Goal: Task Accomplishment & Management: Manage account settings

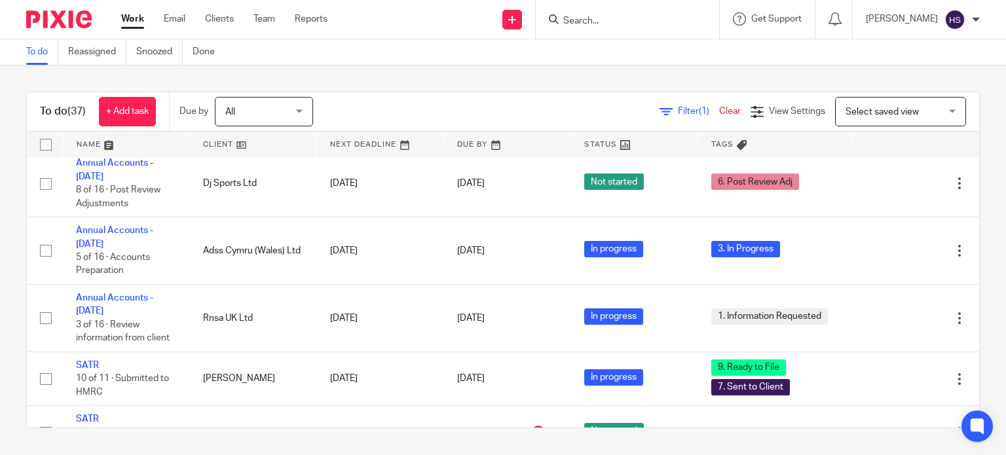
scroll to position [1370, 0]
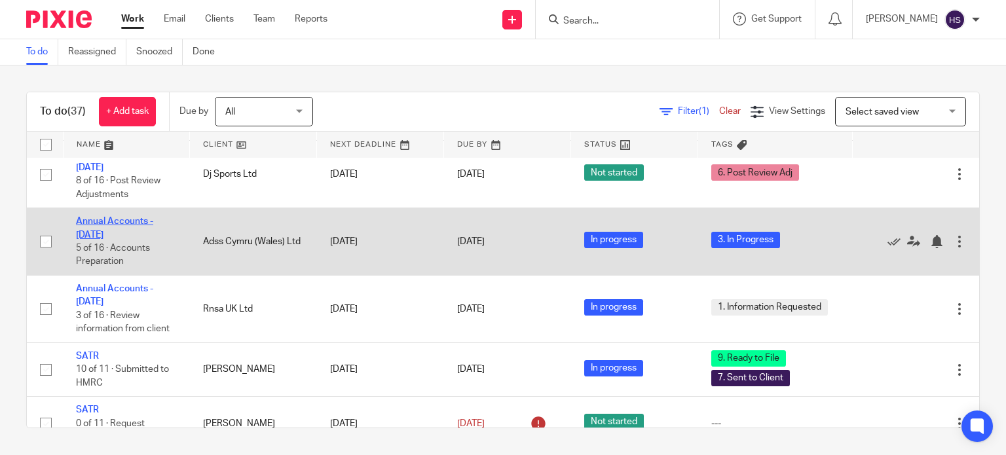
click at [115, 239] on link "Annual Accounts - [DATE]" at bounding box center [114, 228] width 77 height 22
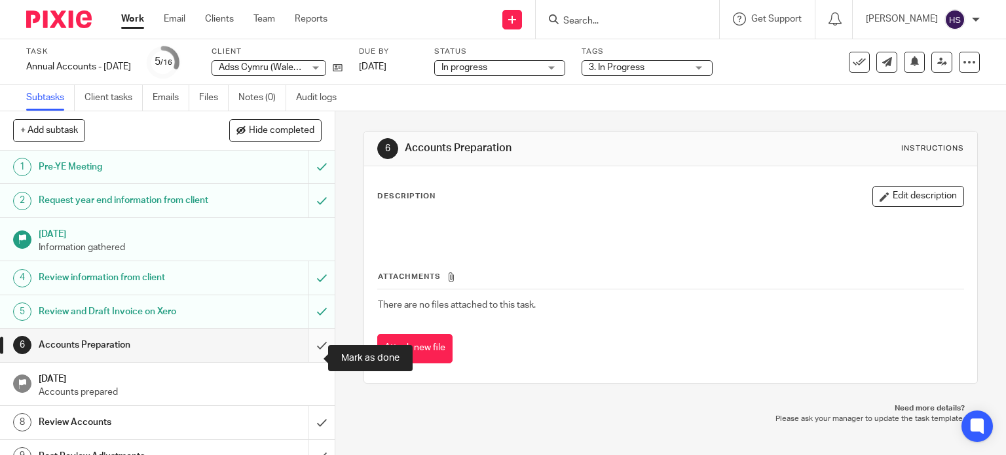
click at [307, 358] on input "submit" at bounding box center [167, 345] width 335 height 33
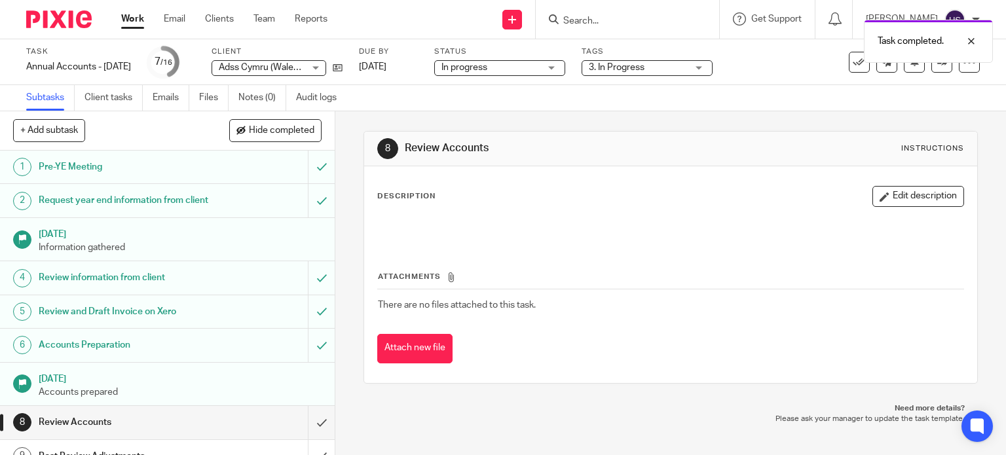
click at [532, 64] on span "In progress" at bounding box center [490, 68] width 98 height 14
click at [644, 70] on span "3. In Progress" at bounding box center [617, 67] width 56 height 9
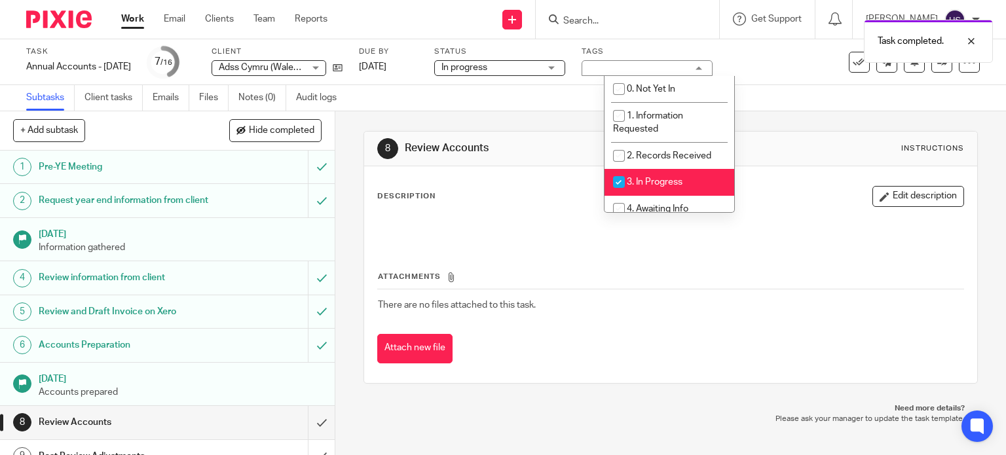
click at [657, 185] on span "3. In Progress" at bounding box center [655, 181] width 56 height 9
checkbox input "false"
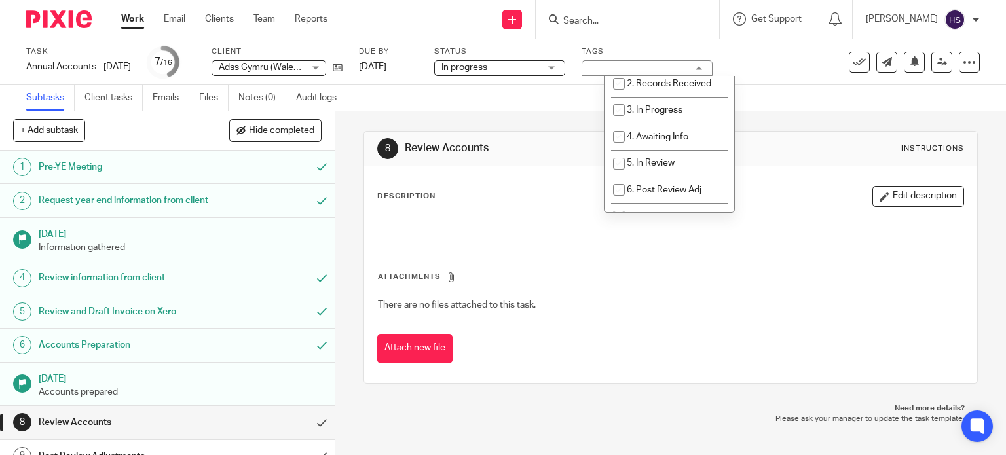
scroll to position [78, 0]
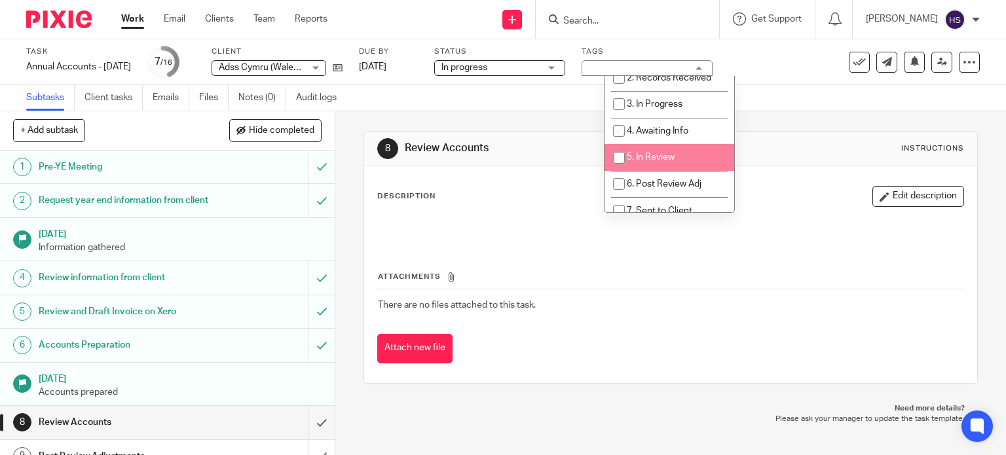
click at [680, 151] on li "5. In Review" at bounding box center [669, 157] width 130 height 27
checkbox input "true"
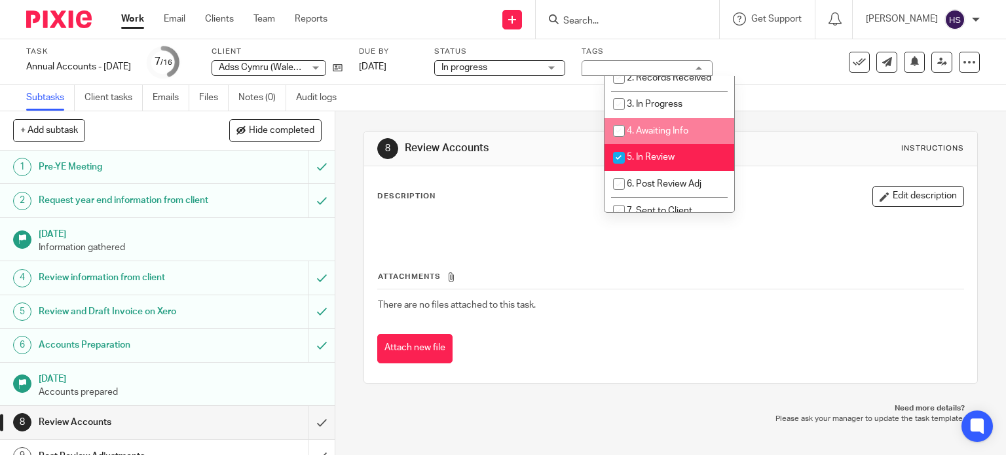
click at [815, 87] on div "Subtasks Client tasks Emails Files Notes (0) Audit logs" at bounding box center [503, 98] width 1006 height 26
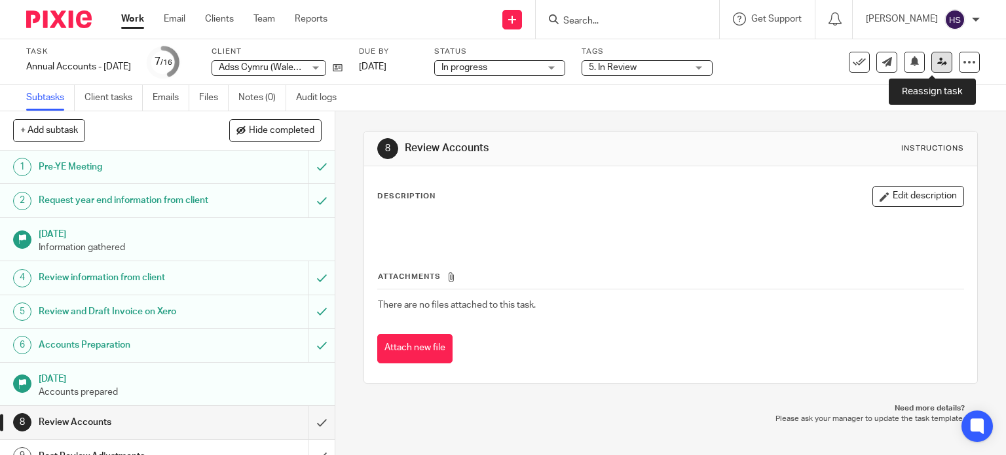
click at [934, 56] on link at bounding box center [941, 62] width 21 height 21
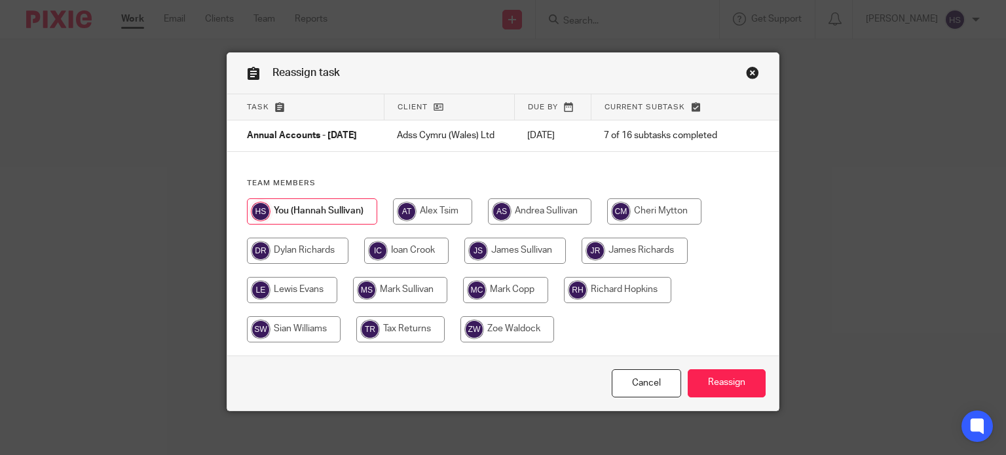
click at [490, 341] on input "radio" at bounding box center [507, 329] width 94 height 26
radio input "true"
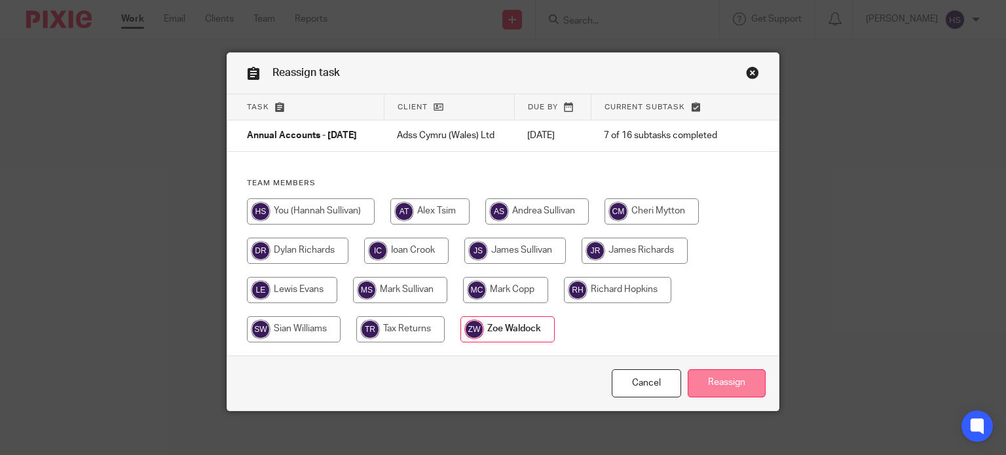
click at [712, 391] on input "Reassign" at bounding box center [727, 383] width 78 height 28
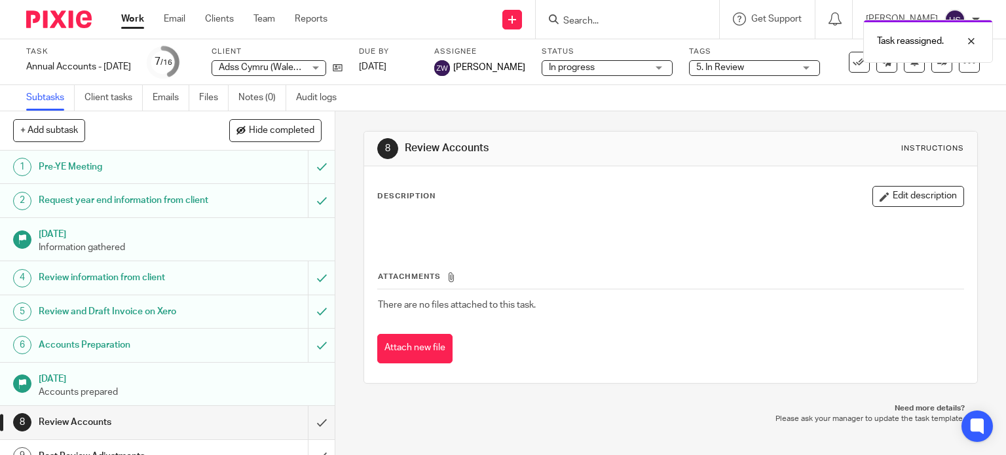
click at [52, 14] on img at bounding box center [58, 19] width 65 height 18
